Goal: Task Accomplishment & Management: Use online tool/utility

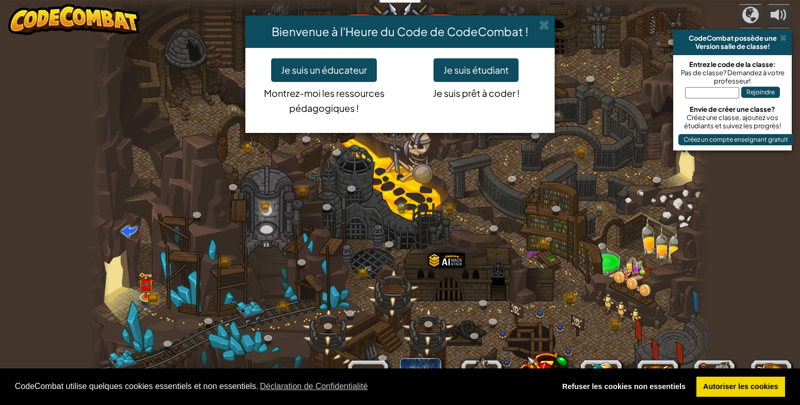
select select "fr"
click at [443, 77] on button "Je suis étudiant" at bounding box center [476, 70] width 85 height 24
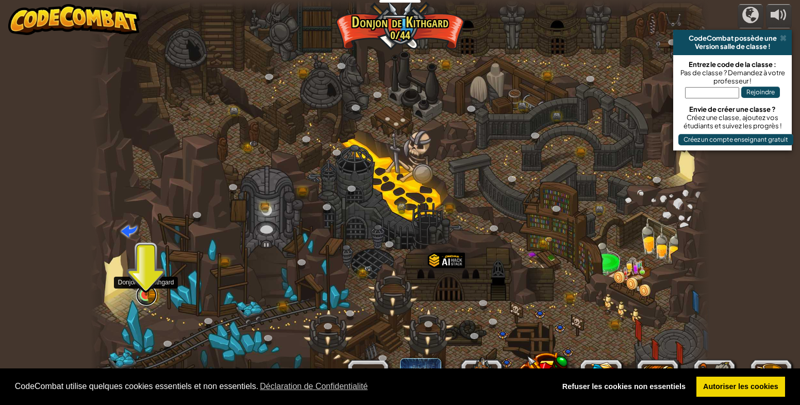
click at [145, 298] on link at bounding box center [146, 295] width 21 height 21
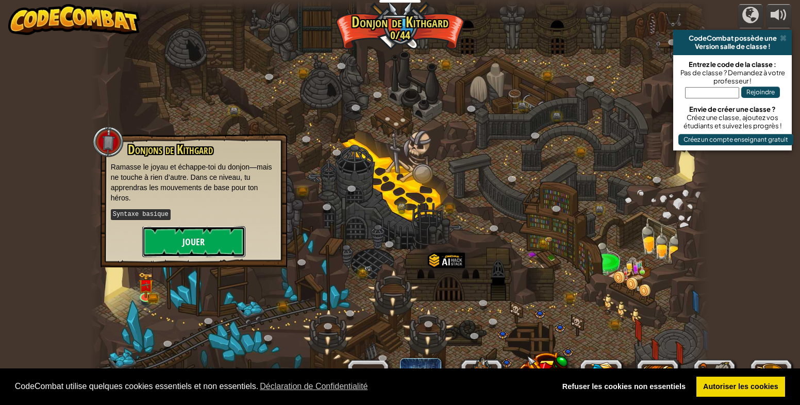
click at [163, 244] on button "Jouer" at bounding box center [193, 241] width 103 height 31
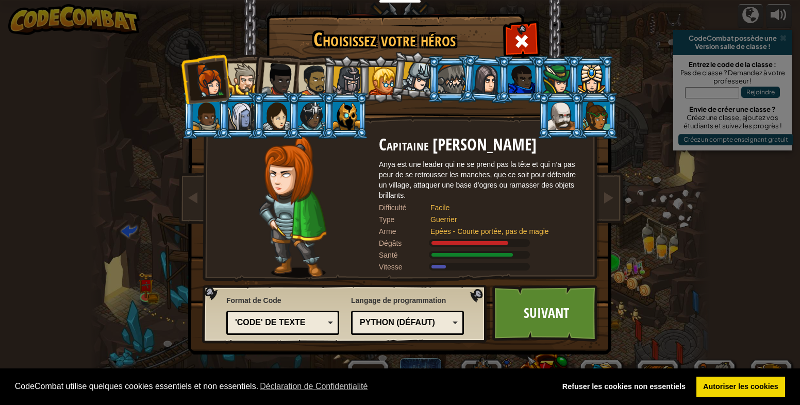
click at [238, 78] on div at bounding box center [243, 78] width 31 height 31
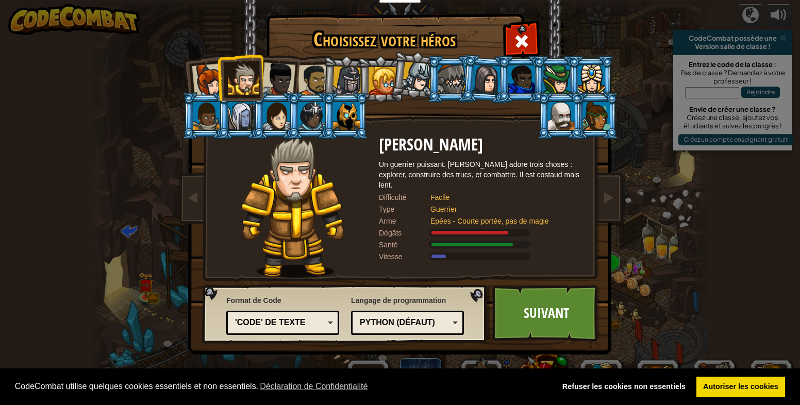
click at [303, 73] on div at bounding box center [314, 80] width 32 height 32
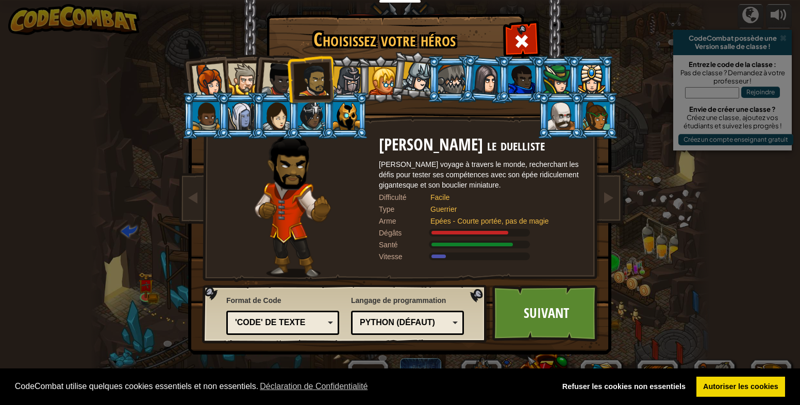
click at [443, 66] on div at bounding box center [451, 80] width 27 height 28
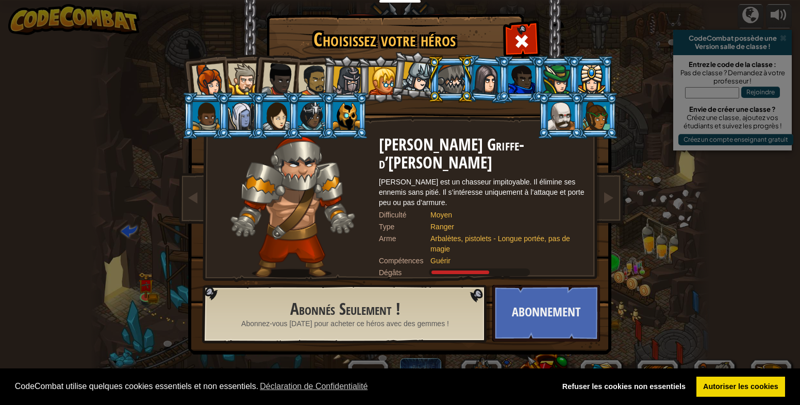
click at [476, 81] on div at bounding box center [486, 78] width 29 height 29
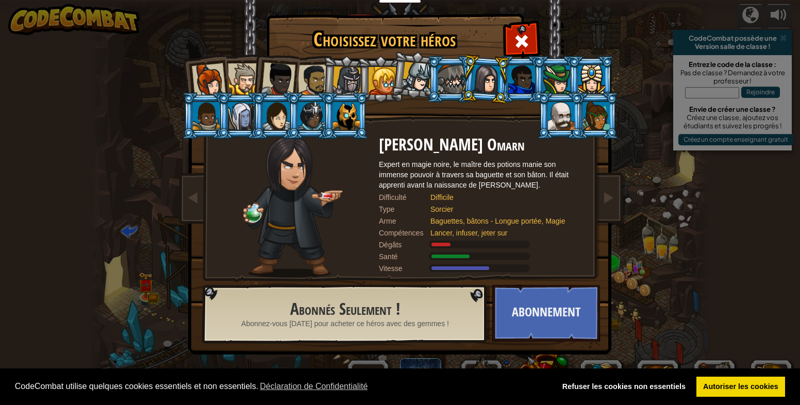
click at [203, 83] on div at bounding box center [209, 80] width 34 height 34
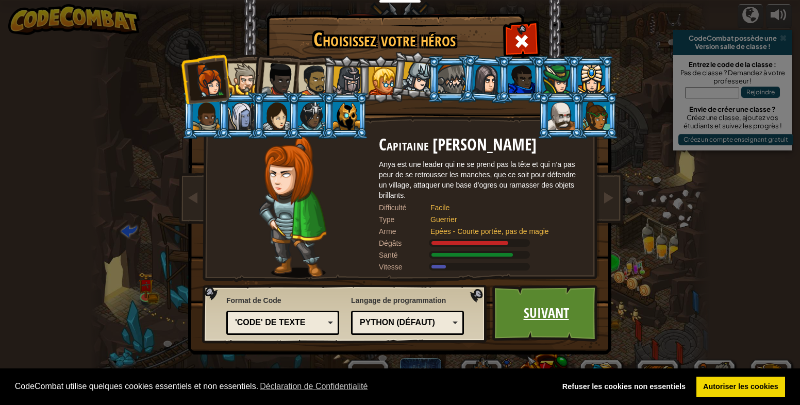
click at [520, 305] on link "Suivant" at bounding box center [547, 313] width 108 height 57
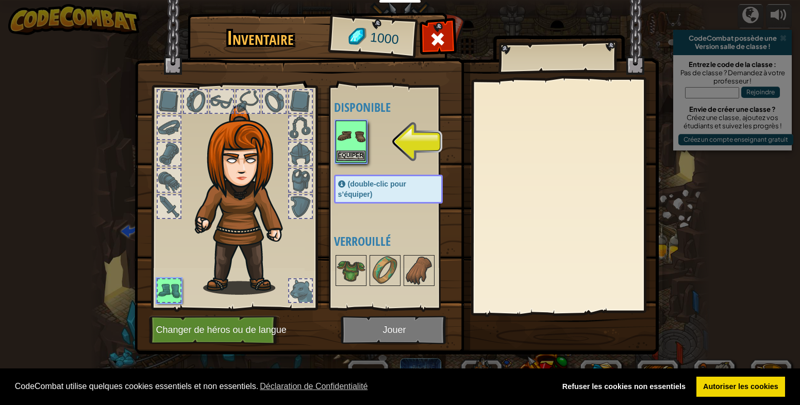
click at [354, 141] on img at bounding box center [351, 136] width 29 height 29
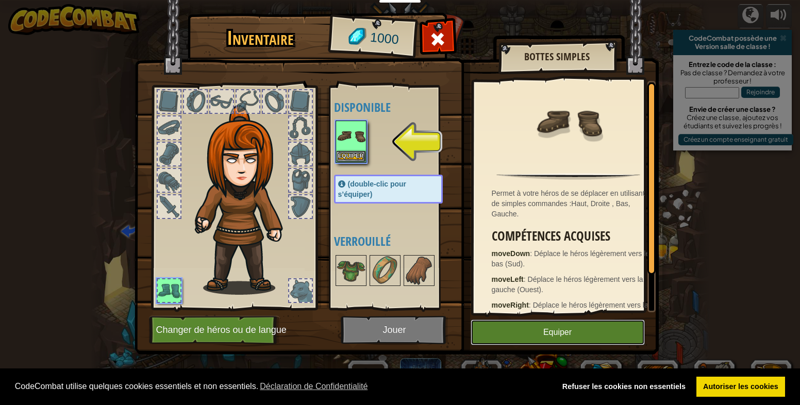
click at [505, 336] on button "Equiper" at bounding box center [558, 333] width 174 height 26
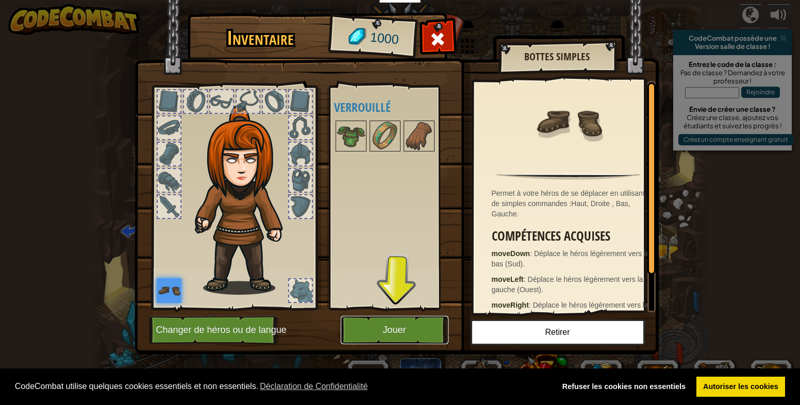
click at [368, 328] on button "Jouer" at bounding box center [395, 330] width 108 height 28
